Goal: Task Accomplishment & Management: Complete application form

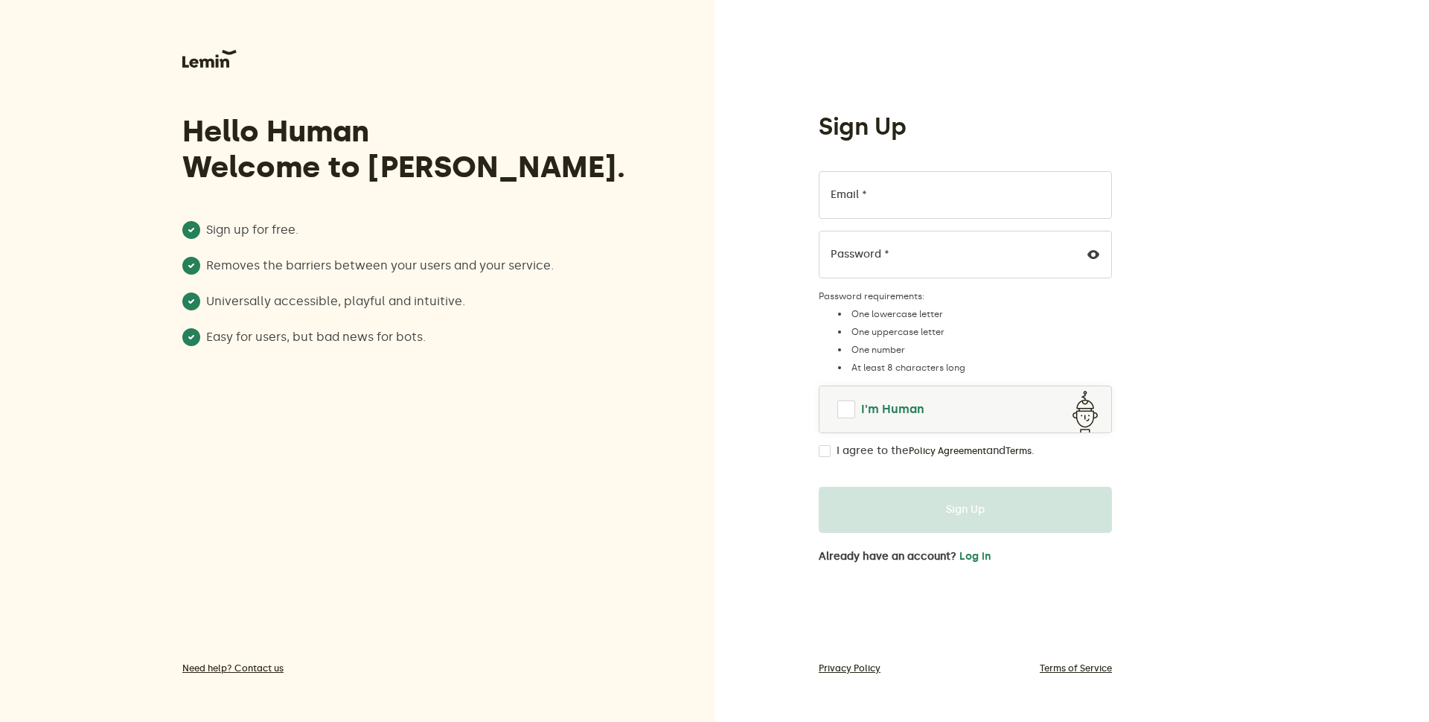
click at [846, 411] on span at bounding box center [846, 409] width 18 height 18
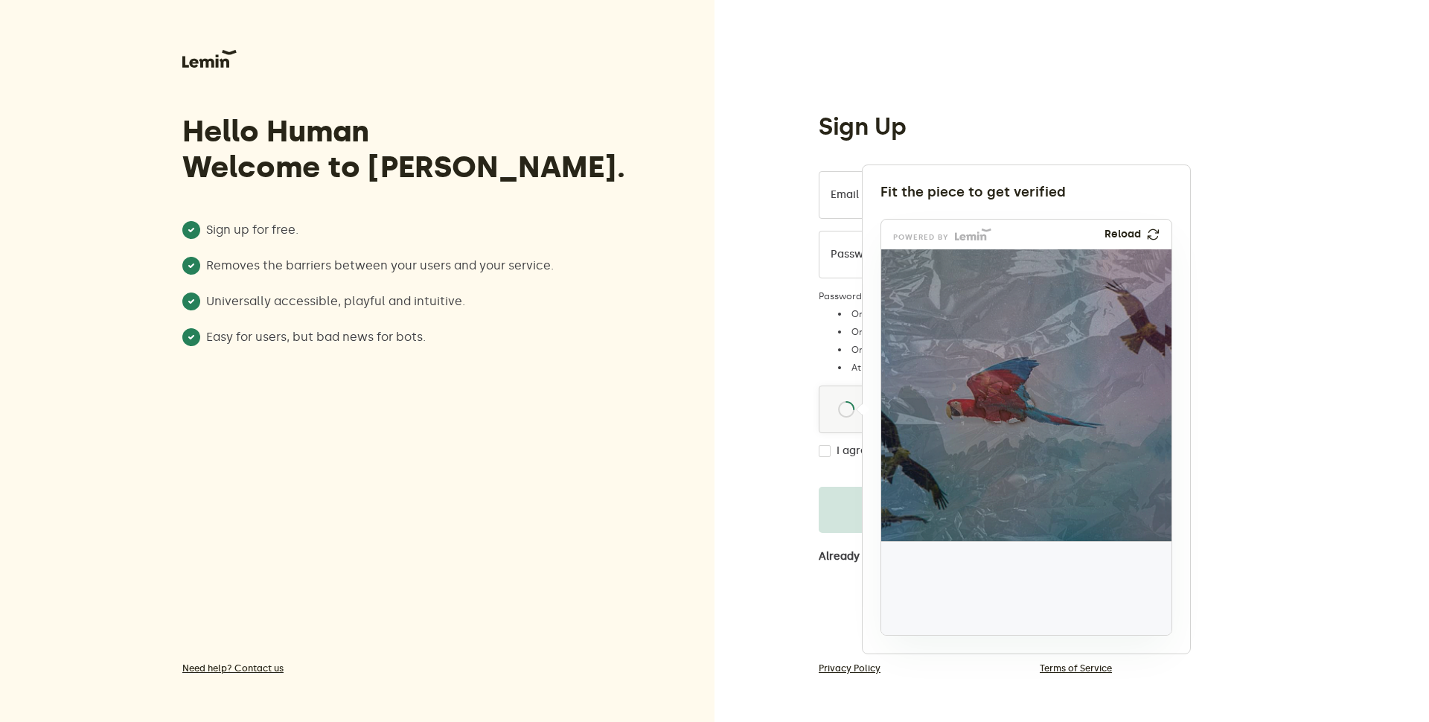
drag, startPoint x: 919, startPoint y: 606, endPoint x: 996, endPoint y: 418, distance: 202.9
click at [996, 418] on img at bounding box center [907, 501] width 482 height 292
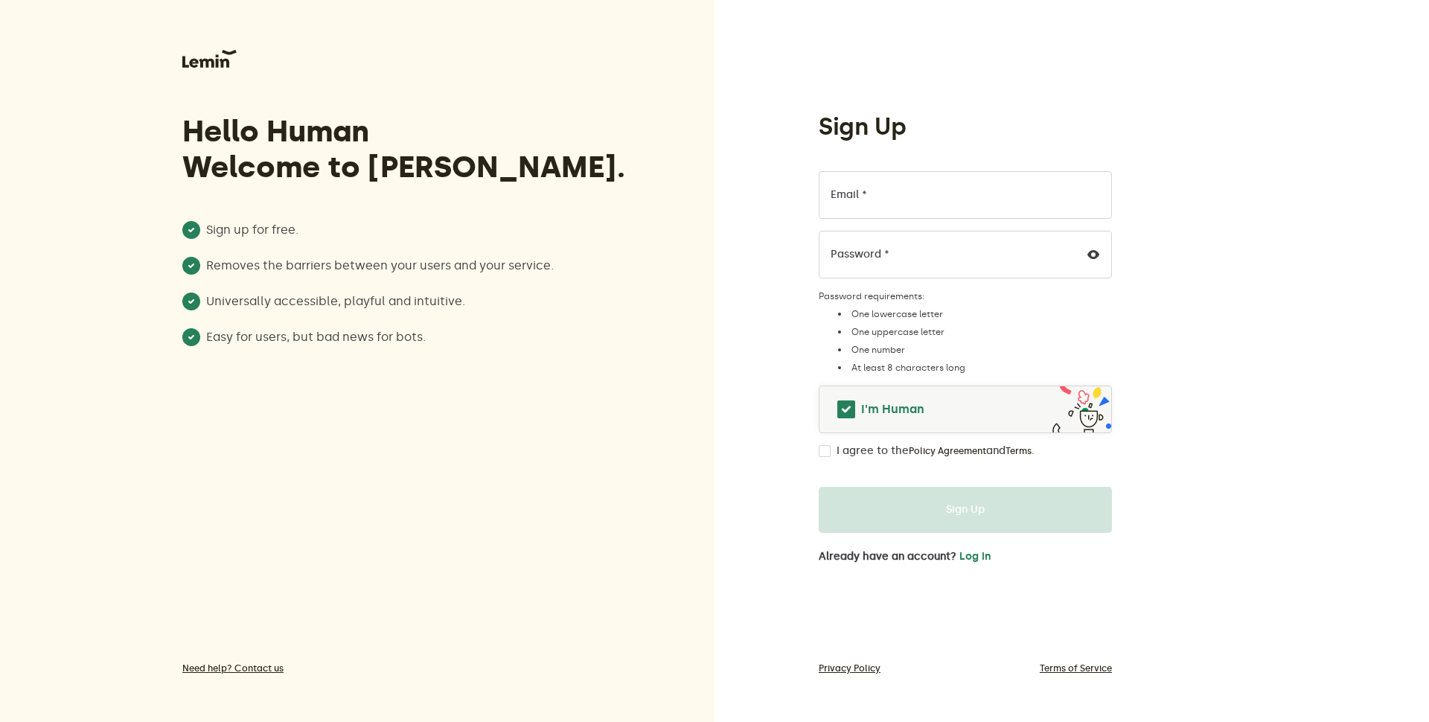
click at [854, 415] on span at bounding box center [846, 409] width 21 height 21
click at [849, 412] on span at bounding box center [846, 409] width 19 height 19
click at [844, 409] on span at bounding box center [846, 409] width 18 height 18
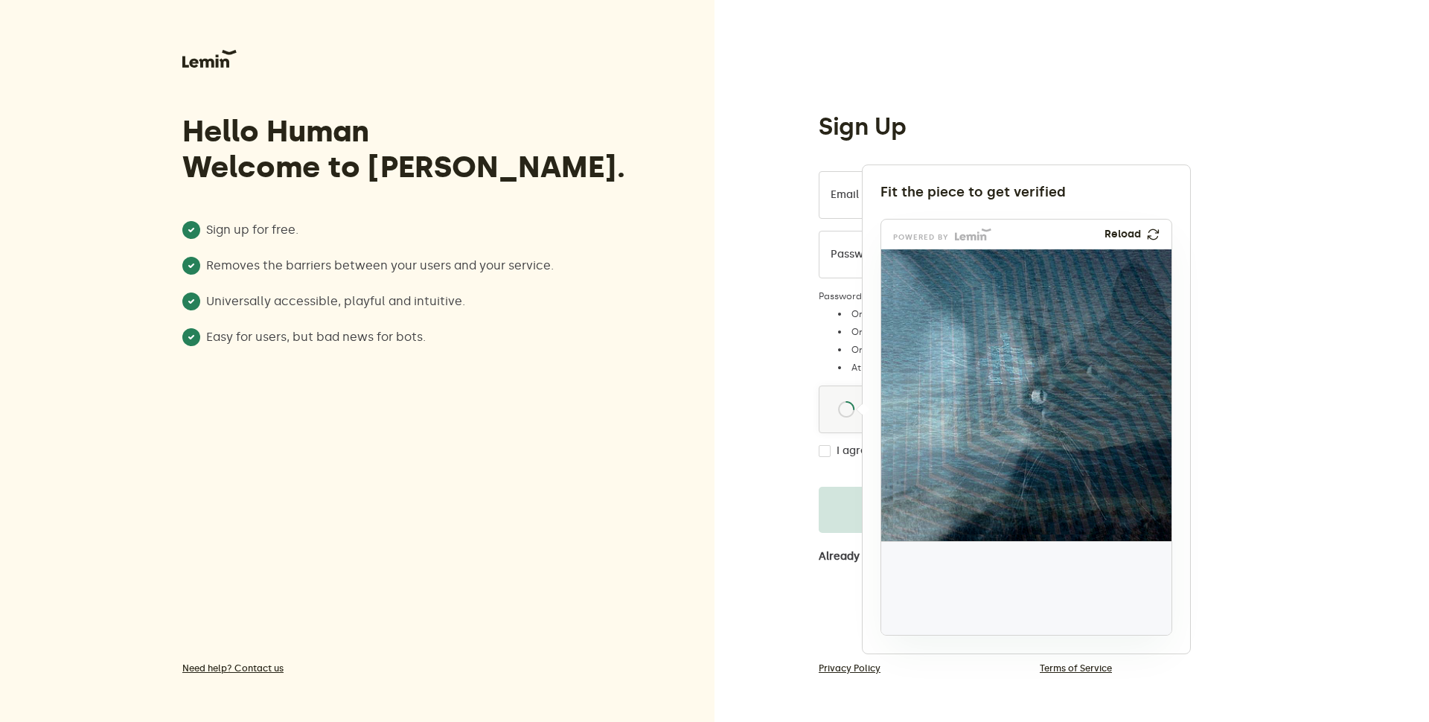
drag, startPoint x: 933, startPoint y: 596, endPoint x: 1009, endPoint y: 365, distance: 243.2
click at [1009, 365] on img at bounding box center [907, 458] width 482 height 292
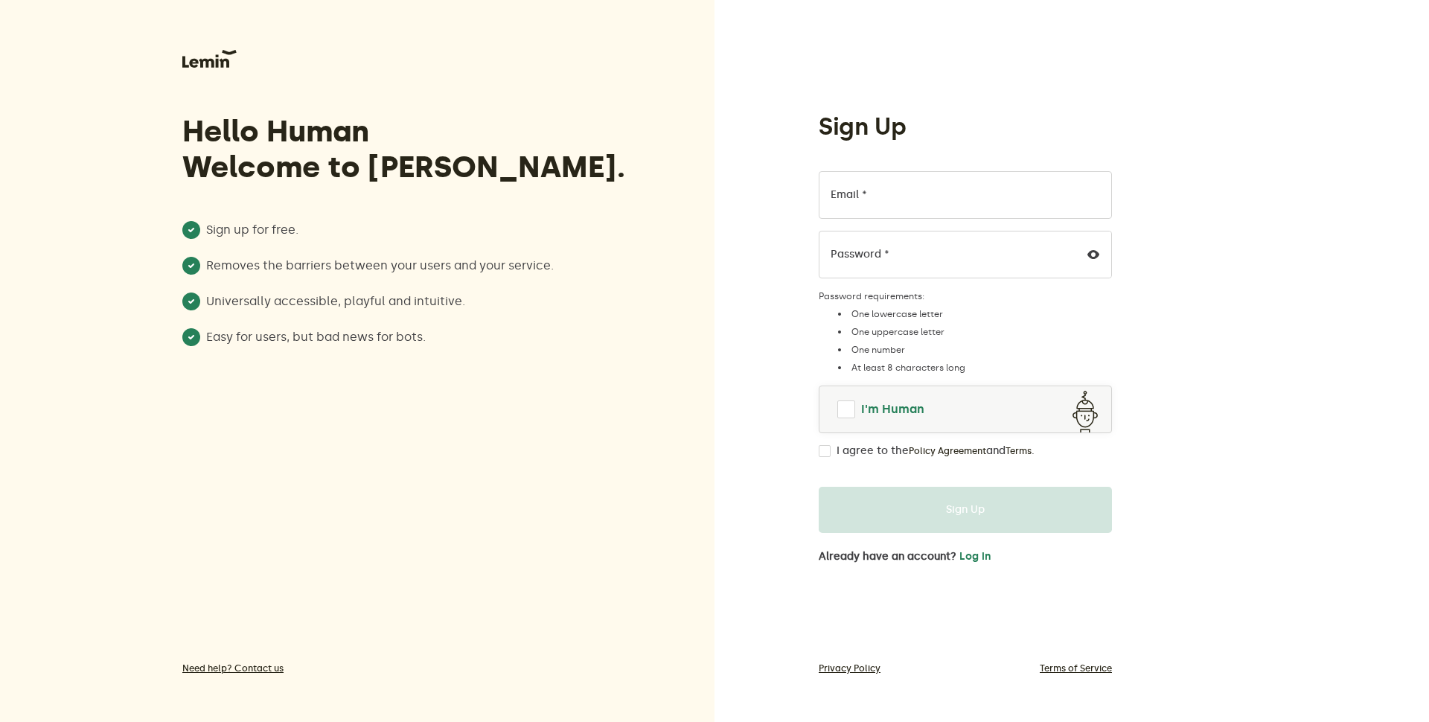
click at [846, 408] on span at bounding box center [846, 409] width 18 height 18
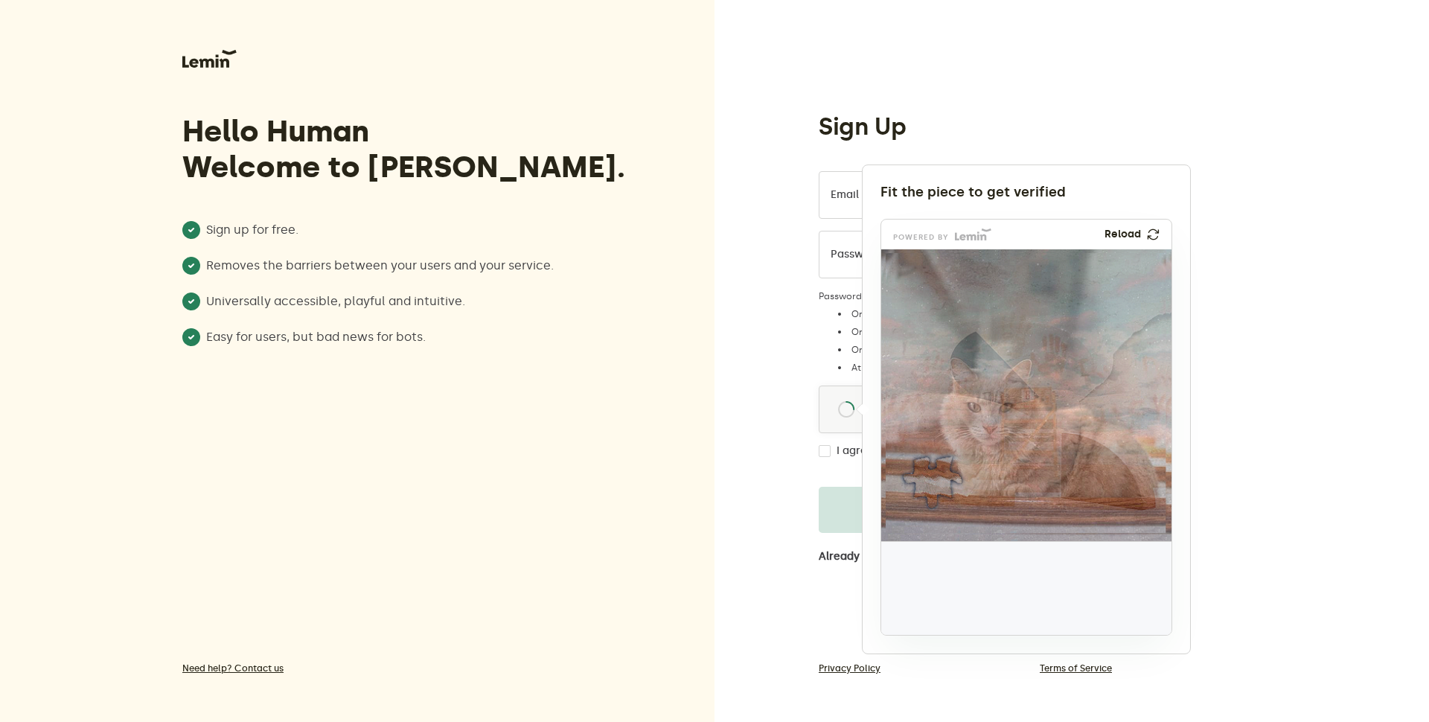
drag, startPoint x: 940, startPoint y: 590, endPoint x: 945, endPoint y: 485, distance: 105.8
click at [945, 485] on img at bounding box center [834, 581] width 482 height 292
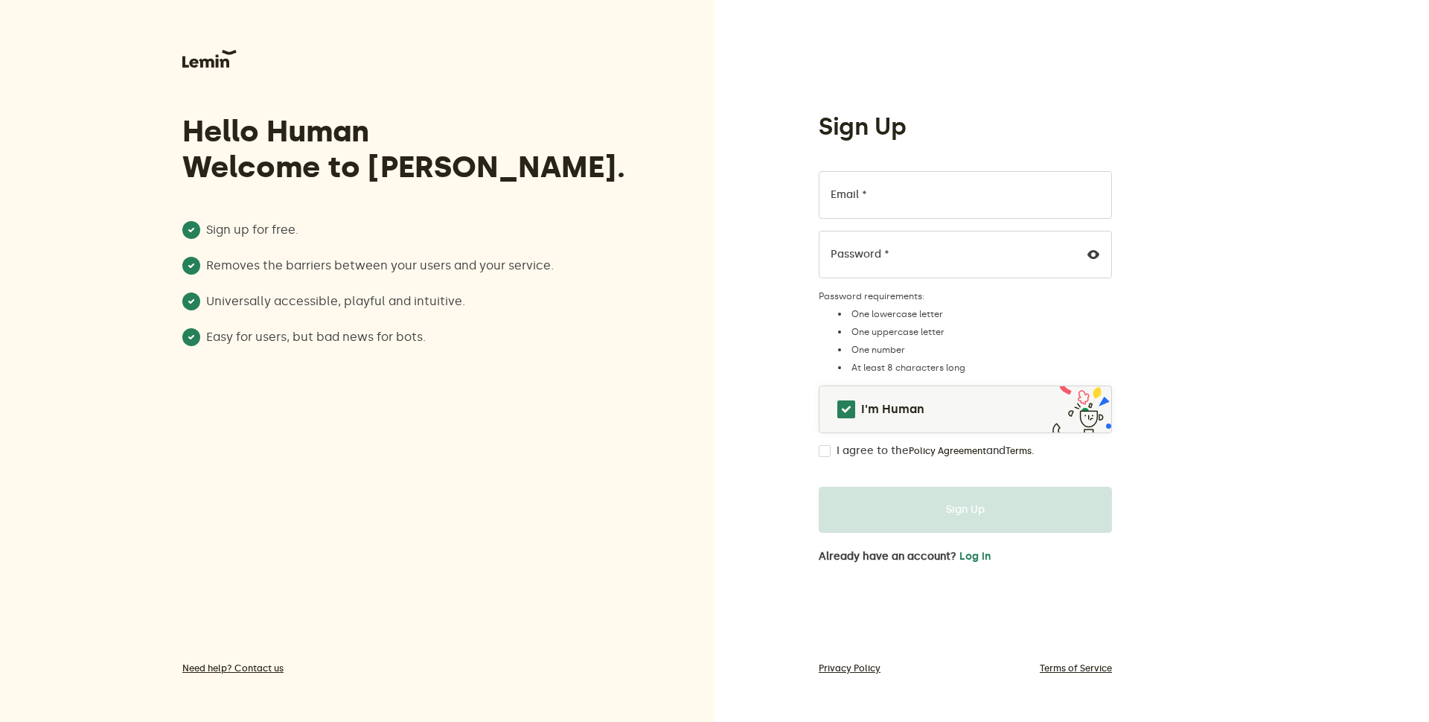
click at [262, 131] on h3 "Hello Human Welcome to [PERSON_NAME]." at bounding box center [408, 149] width 453 height 71
